Goal: Information Seeking & Learning: Learn about a topic

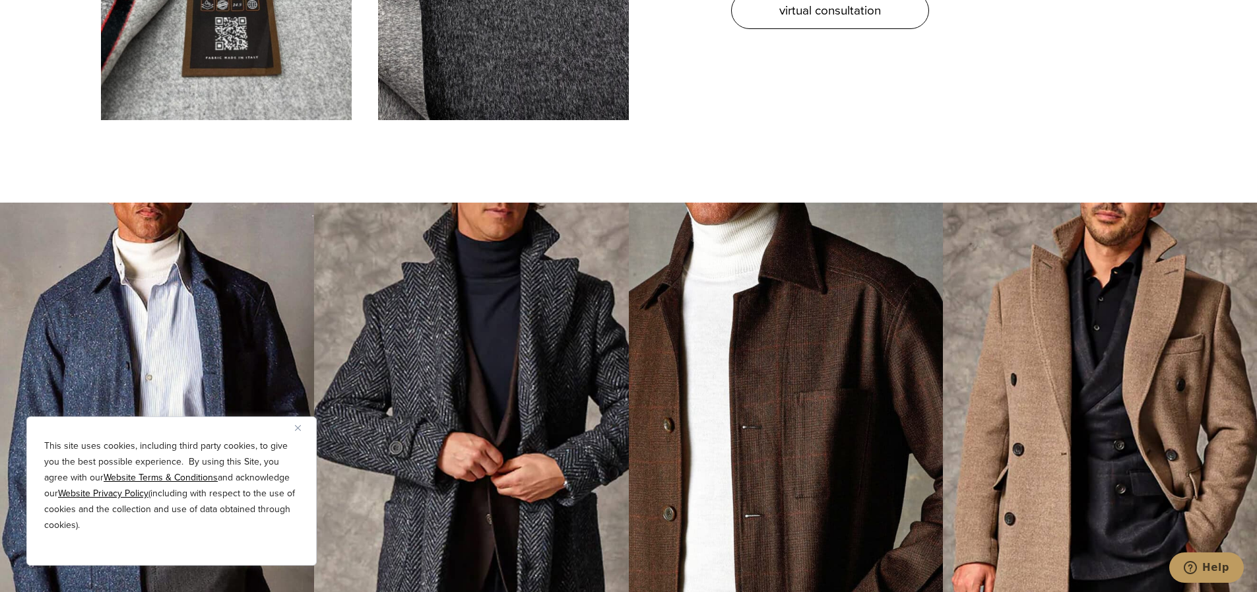
scroll to position [5147, 0]
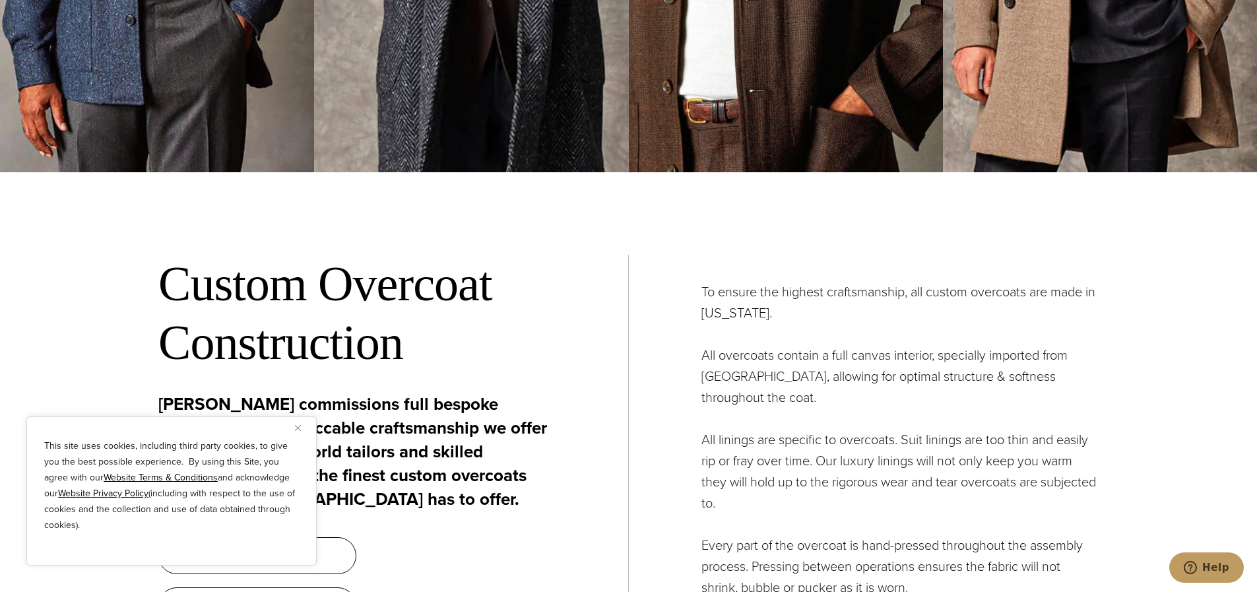
drag, startPoint x: 1256, startPoint y: 389, endPoint x: 1269, endPoint y: 445, distance: 57.5
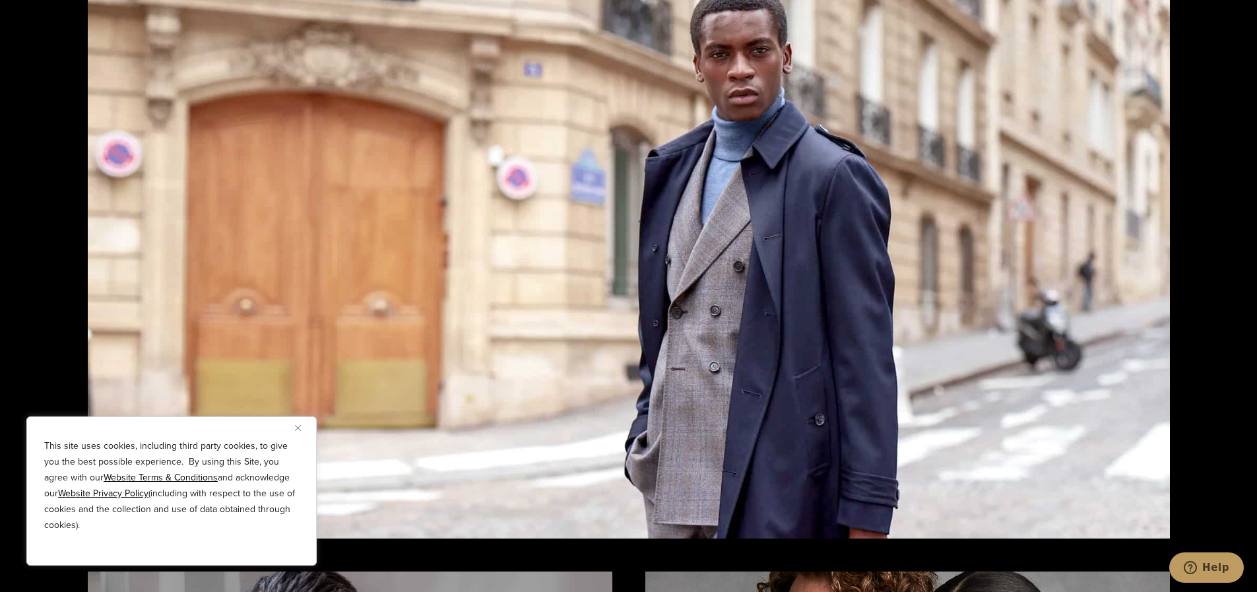
scroll to position [0, 0]
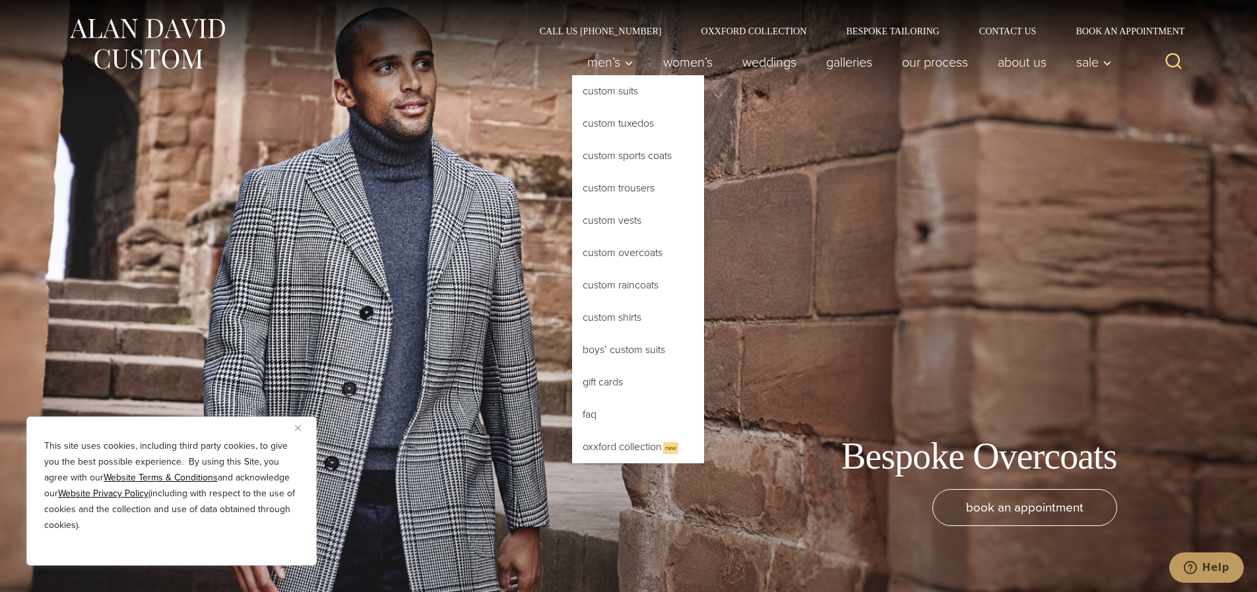
click at [633, 249] on link "Custom Overcoats" at bounding box center [638, 253] width 132 height 32
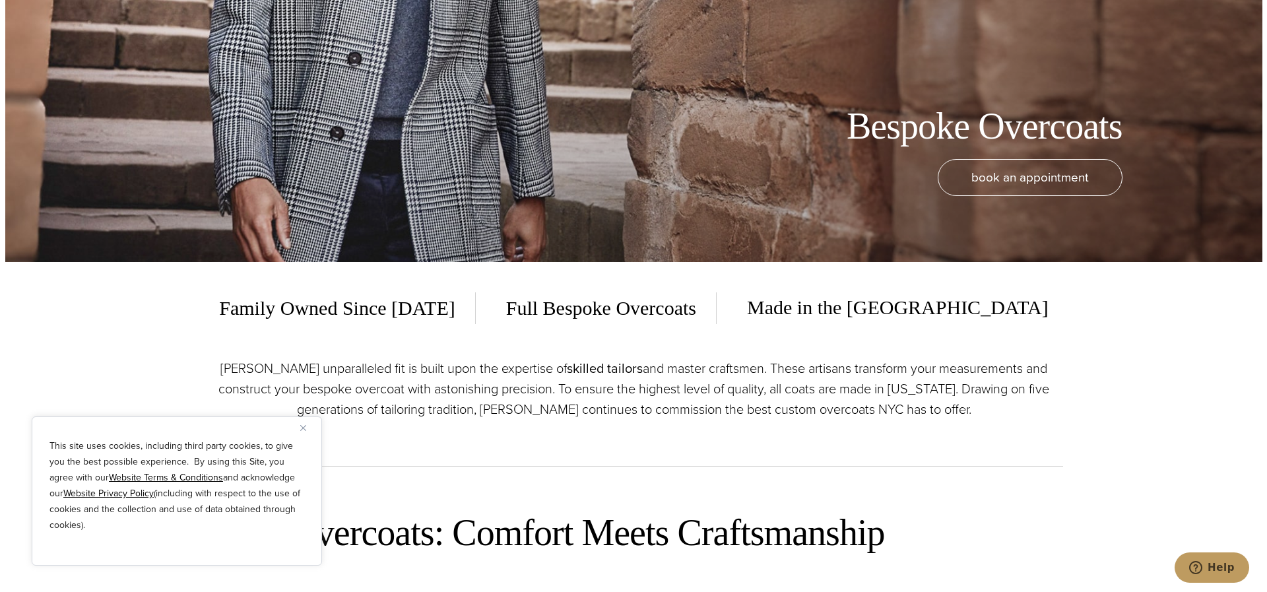
scroll to position [396, 0]
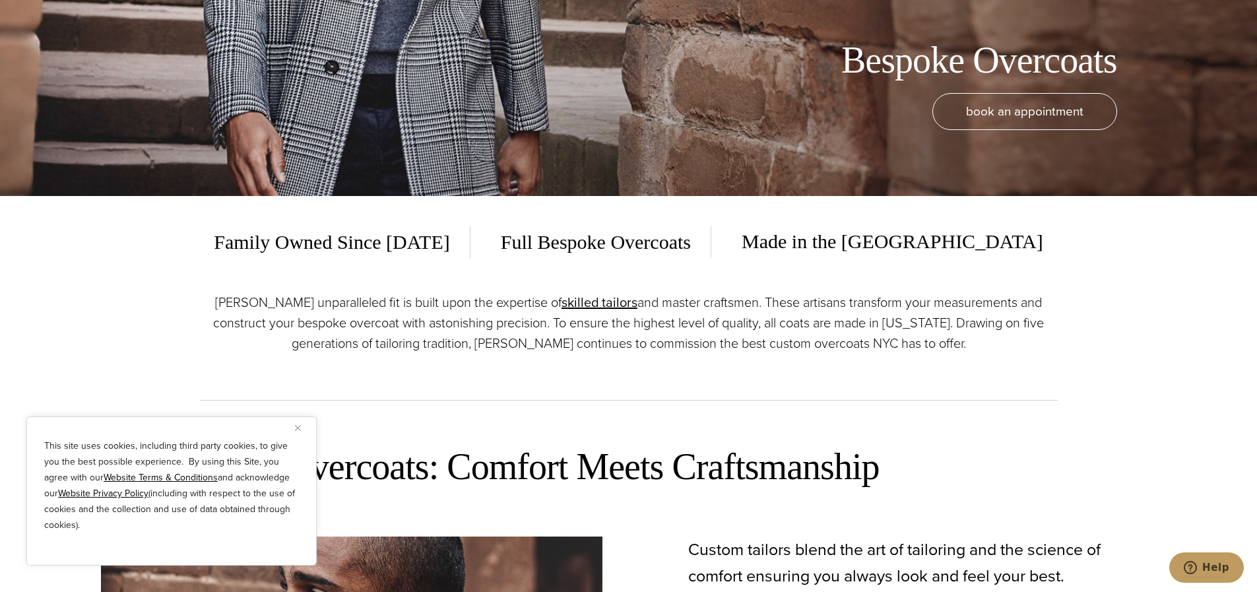
click at [384, 302] on p "[PERSON_NAME] unparalleled fit is built upon the expertise of skilled tailors a…" at bounding box center [629, 322] width 858 height 61
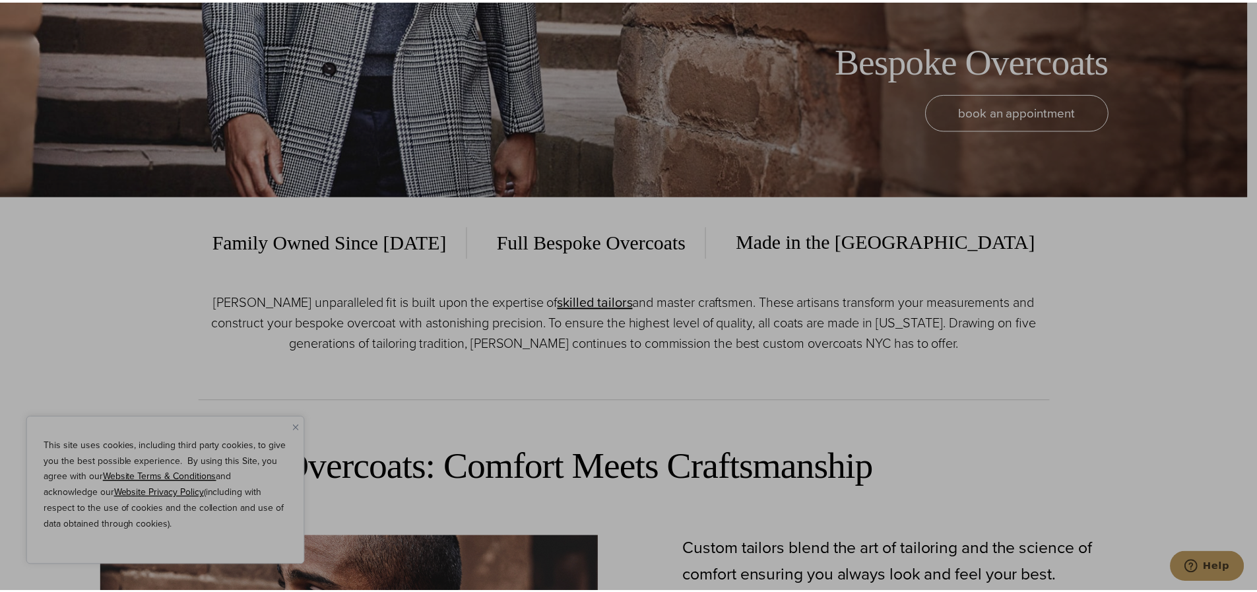
scroll to position [0, 0]
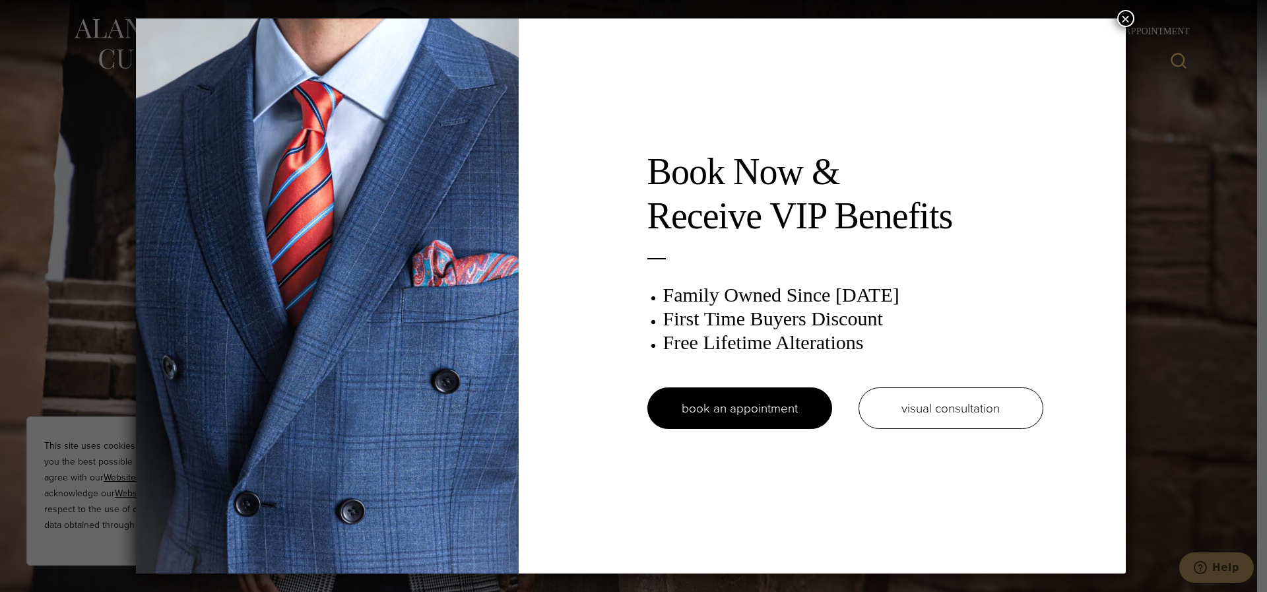
click at [1123, 14] on button "×" at bounding box center [1125, 18] width 17 height 17
